Goal: Ask a question: Seek information or help from site administrators or community

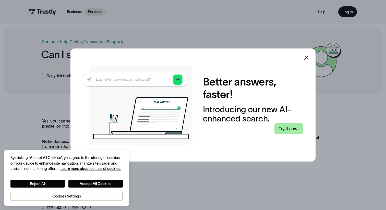
click at [282, 131] on link "Try it now!" at bounding box center [289, 128] width 29 height 11
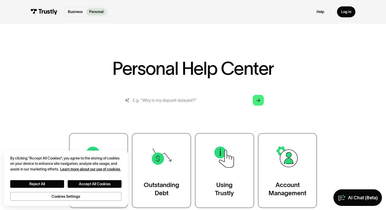
click at [194, 101] on input "search" at bounding box center [192, 100] width 149 height 17
type input "when was the last time I made a paymnet with trustly?"
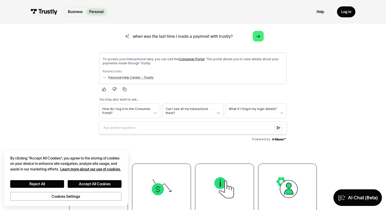
scroll to position [69, 0]
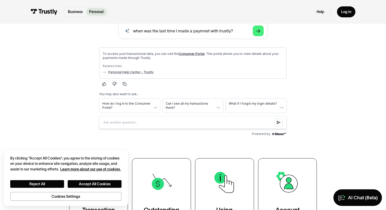
click at [189, 54] on link "Consumer Portal" at bounding box center [192, 54] width 26 height 4
